Goal: Transaction & Acquisition: Purchase product/service

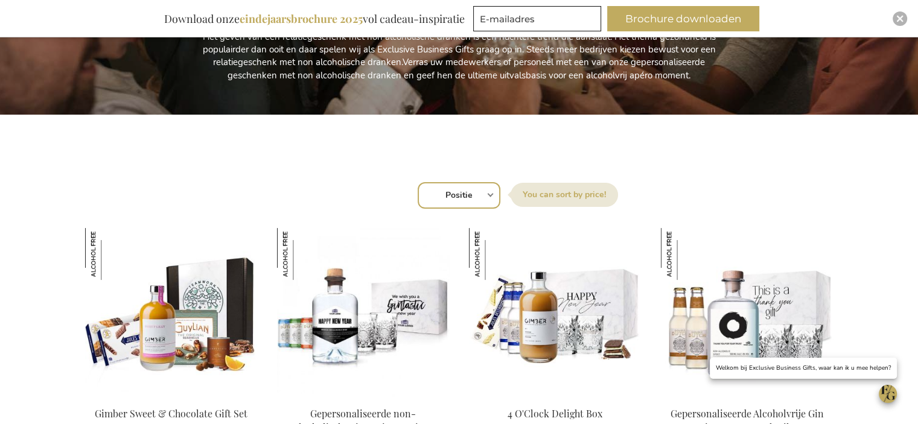
scroll to position [302, 0]
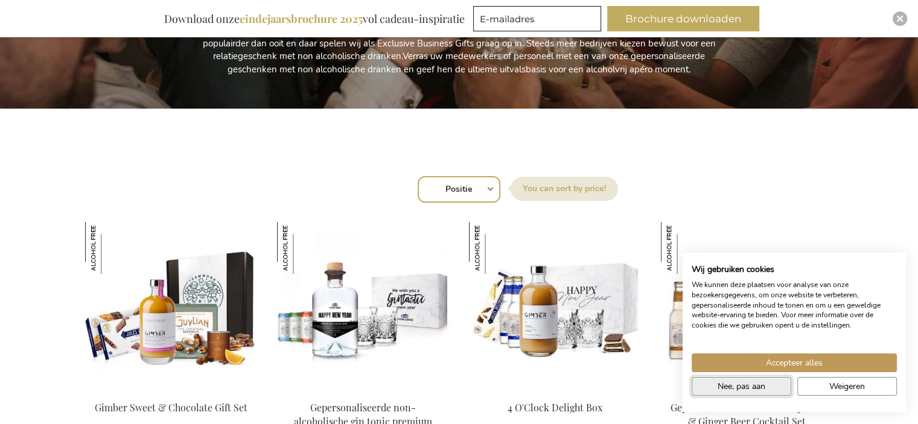
click at [744, 386] on span "Nee, pas aan" at bounding box center [742, 386] width 48 height 13
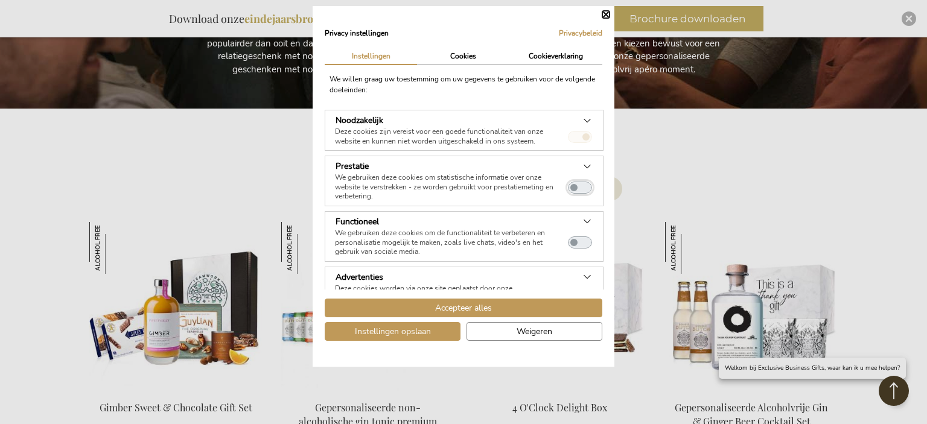
click at [573, 182] on button "Prestatie" at bounding box center [580, 188] width 24 height 12
click at [568, 238] on button "Functioneel" at bounding box center [580, 243] width 24 height 12
click at [568, 136] on div at bounding box center [584, 136] width 33 height 19
click at [429, 331] on span "Instellingen opslaan" at bounding box center [393, 331] width 76 height 13
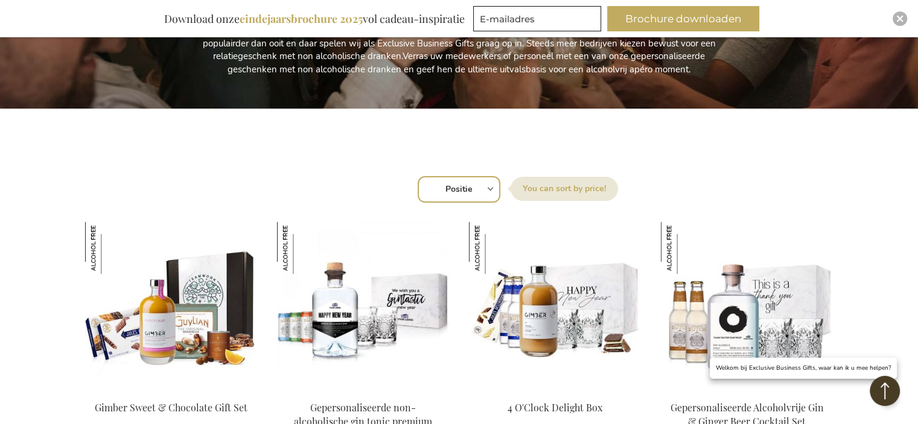
click at [493, 187] on div "Sorteer op Positie Best Sellers Meest bekeken Nieuw Biggest Saving Price: low t…" at bounding box center [459, 188] width 736 height 29
click at [487, 190] on select "Positie Best Sellers Meest bekeken Nieuw Biggest Saving Price: low to high Pric…" at bounding box center [459, 189] width 83 height 27
click at [127, 174] on div "Sorteer op Positie Best Sellers Meest bekeken Nieuw Biggest Saving Price: low t…" at bounding box center [459, 188] width 736 height 29
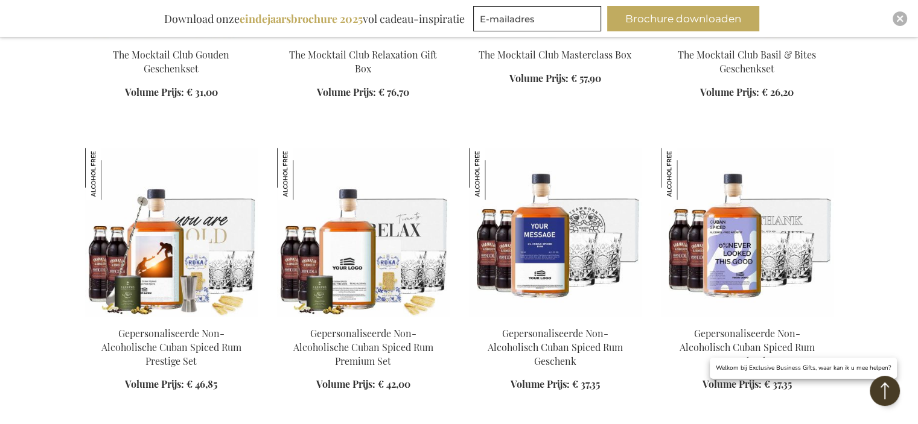
scroll to position [1268, 0]
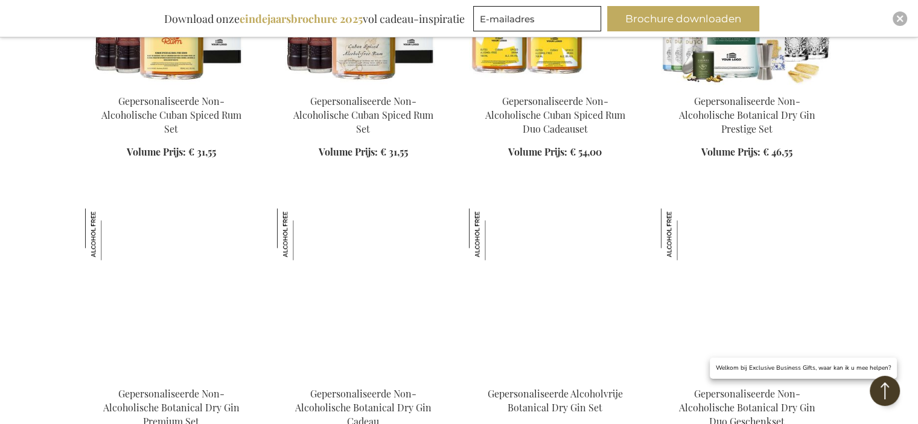
scroll to position [1811, 0]
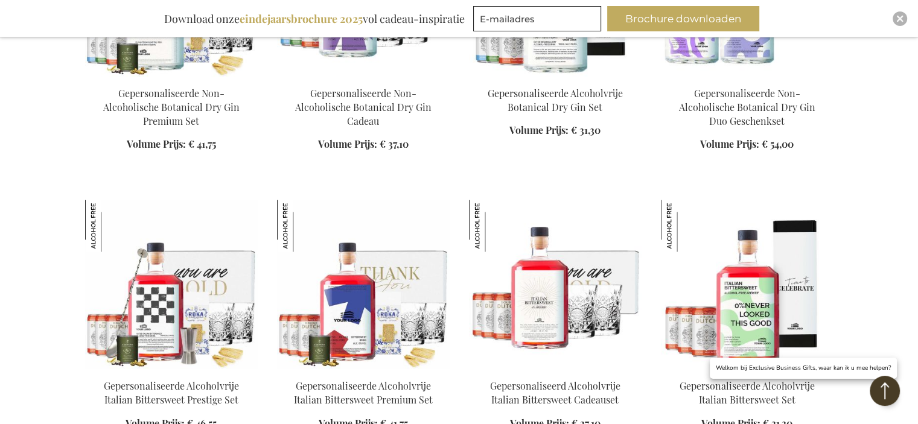
scroll to position [2113, 0]
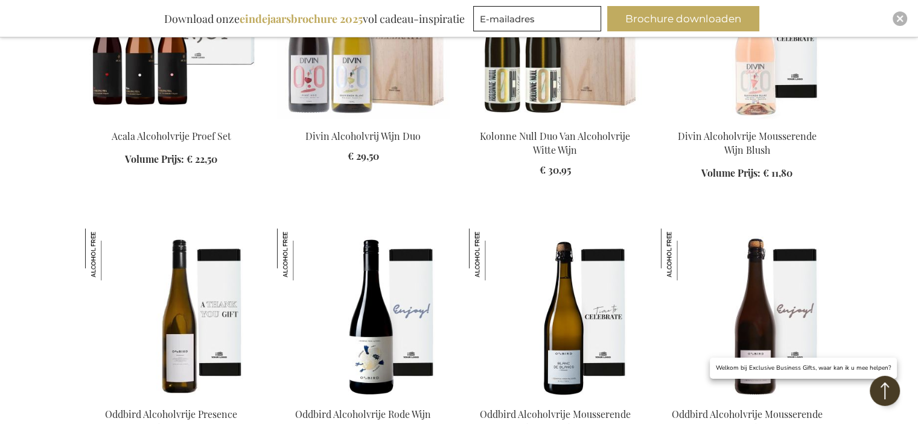
scroll to position [3742, 0]
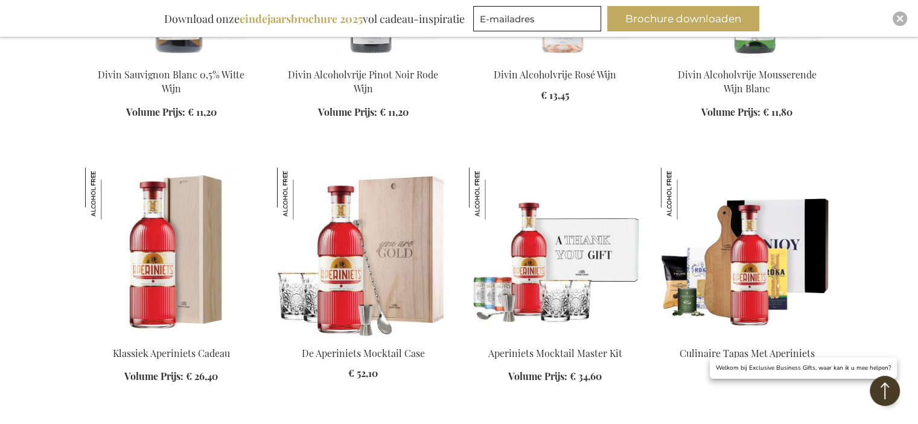
scroll to position [4587, 0]
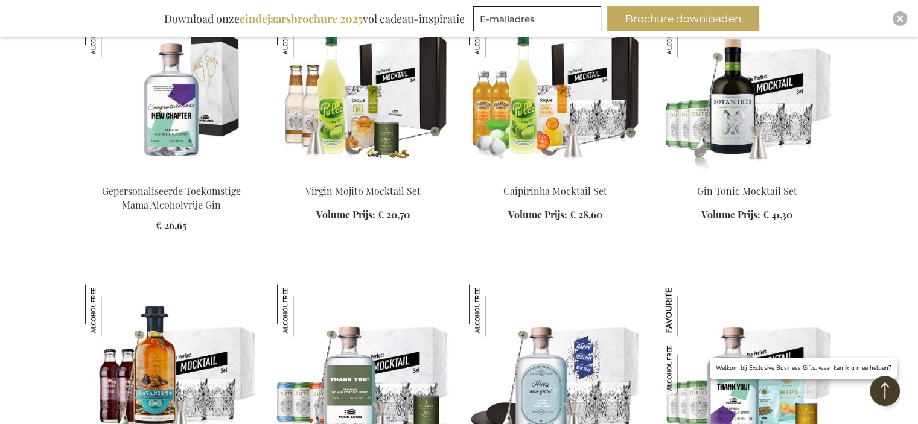
scroll to position [6217, 0]
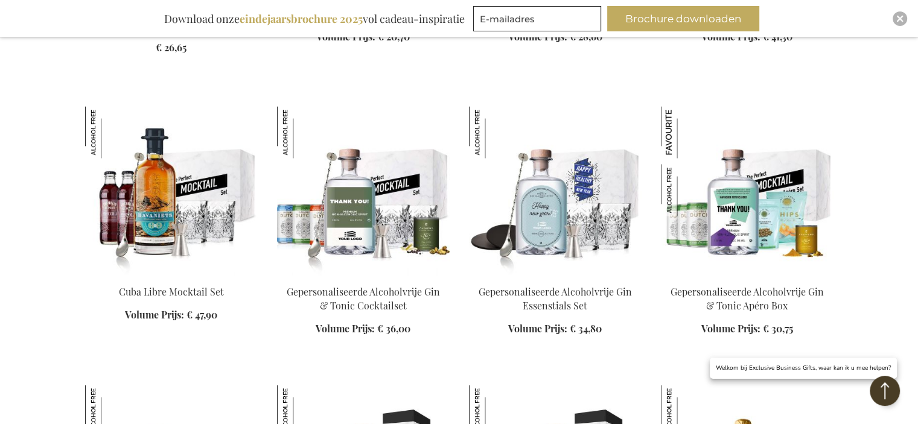
scroll to position [6398, 0]
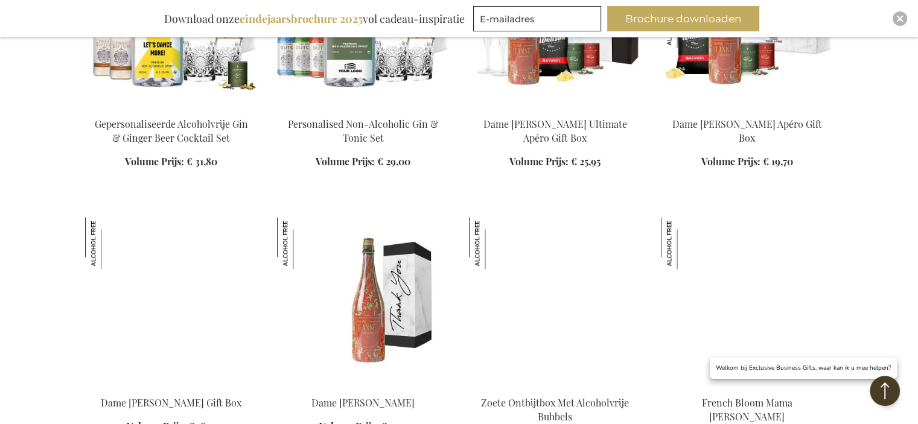
scroll to position [5553, 0]
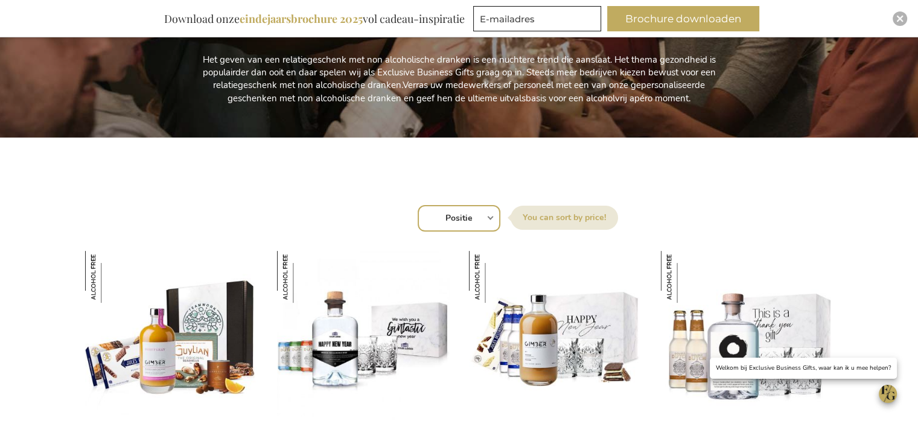
scroll to position [302, 0]
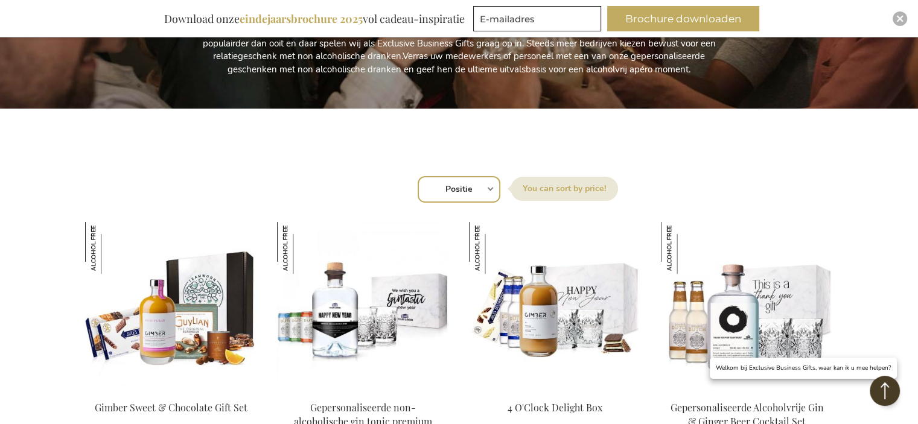
click at [441, 183] on select "Positie Best Sellers Meest bekeken Nieuw Biggest Saving Price: low to high Pric…" at bounding box center [459, 189] width 83 height 27
select select "bestsellers"
click at [418, 176] on select "Positie Best Sellers Meest bekeken Nieuw Biggest Saving Price: low to high Pric…" at bounding box center [459, 189] width 83 height 27
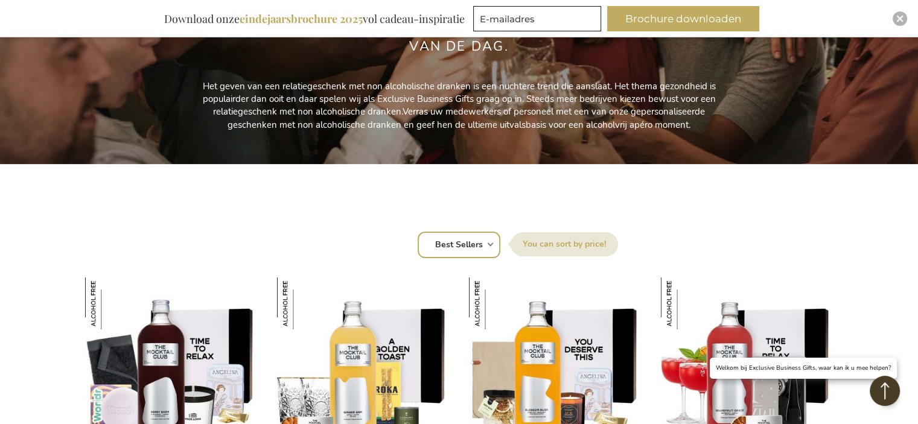
scroll to position [241, 0]
